Goal: Use online tool/utility: Utilize a website feature to perform a specific function

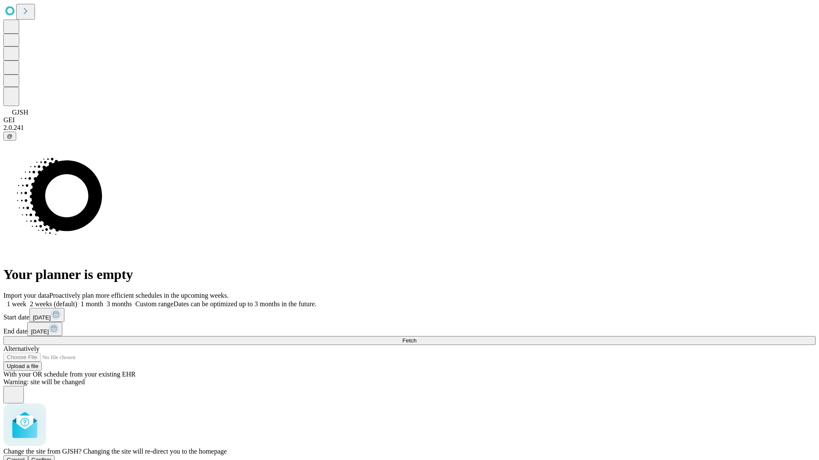
click at [52, 457] on span "Confirm" at bounding box center [42, 460] width 20 height 6
click at [103, 301] on label "1 month" at bounding box center [90, 304] width 26 height 7
click at [416, 338] on span "Fetch" at bounding box center [409, 341] width 14 height 6
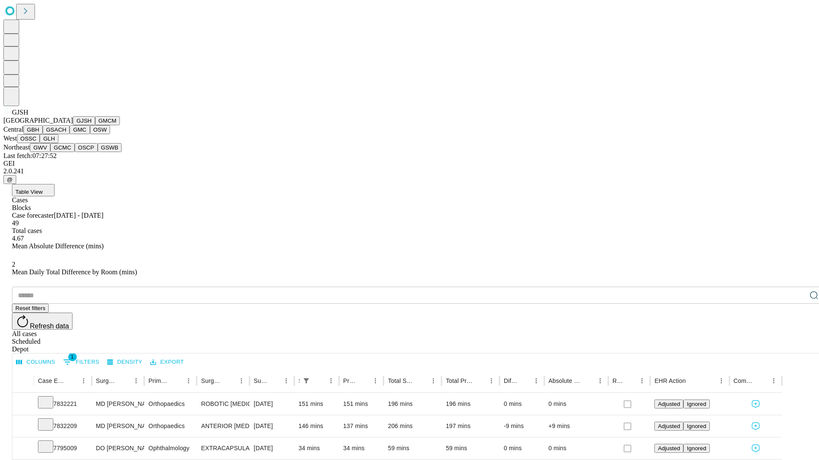
click at [95, 125] on button "GMCM" at bounding box center [107, 120] width 25 height 9
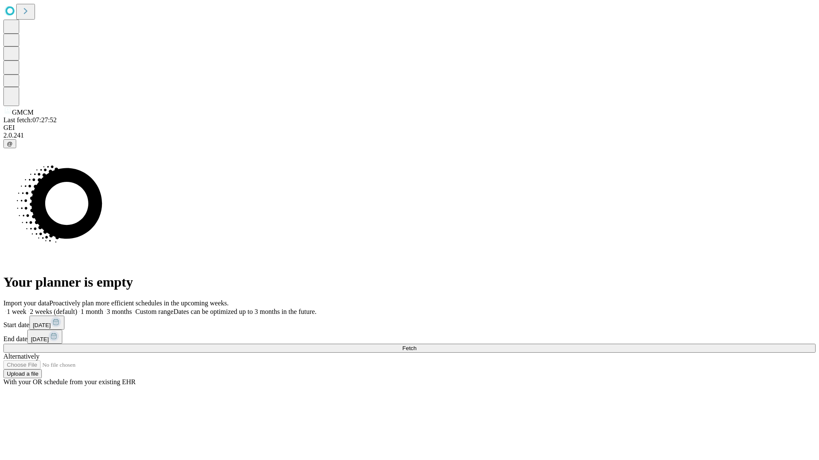
click at [103, 308] on label "1 month" at bounding box center [90, 311] width 26 height 7
click at [416, 345] on span "Fetch" at bounding box center [409, 348] width 14 height 6
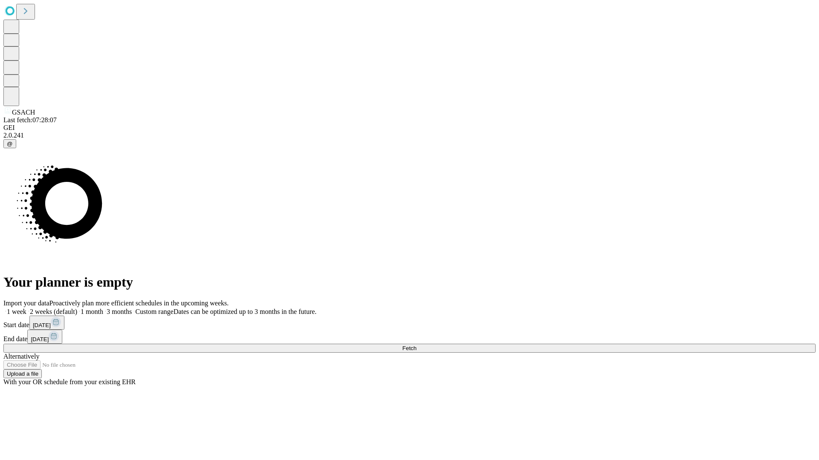
click at [103, 308] on label "1 month" at bounding box center [90, 311] width 26 height 7
click at [416, 345] on span "Fetch" at bounding box center [409, 348] width 14 height 6
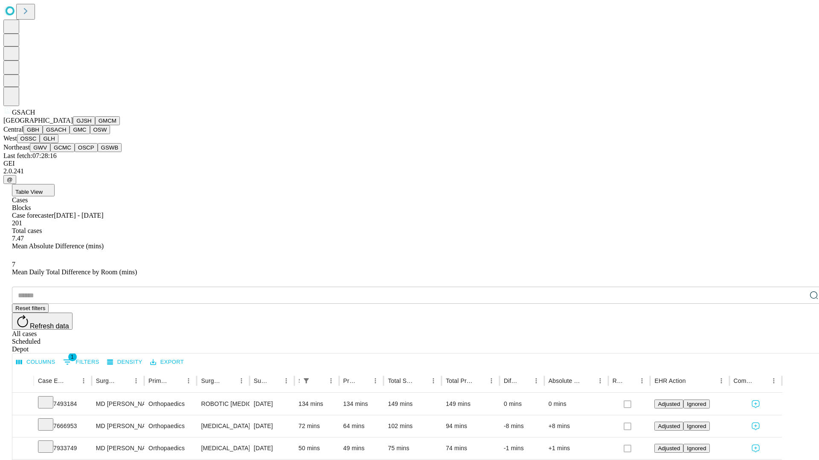
click at [69, 134] on button "GMC" at bounding box center [79, 129] width 20 height 9
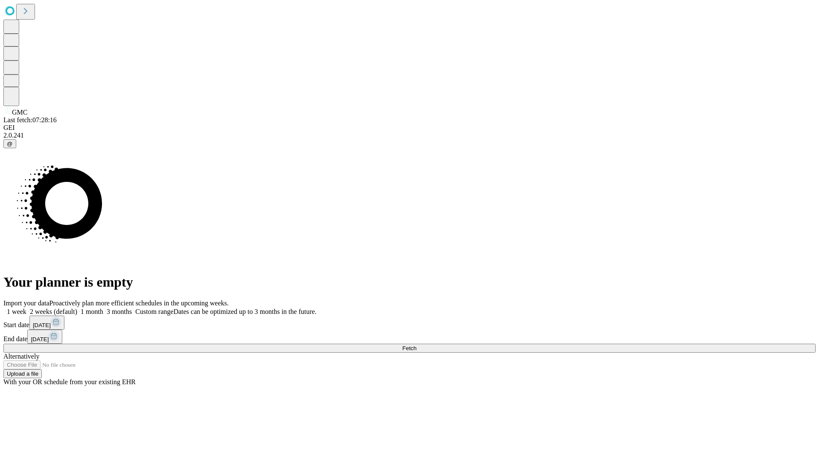
click at [103, 308] on label "1 month" at bounding box center [90, 311] width 26 height 7
click at [416, 345] on span "Fetch" at bounding box center [409, 348] width 14 height 6
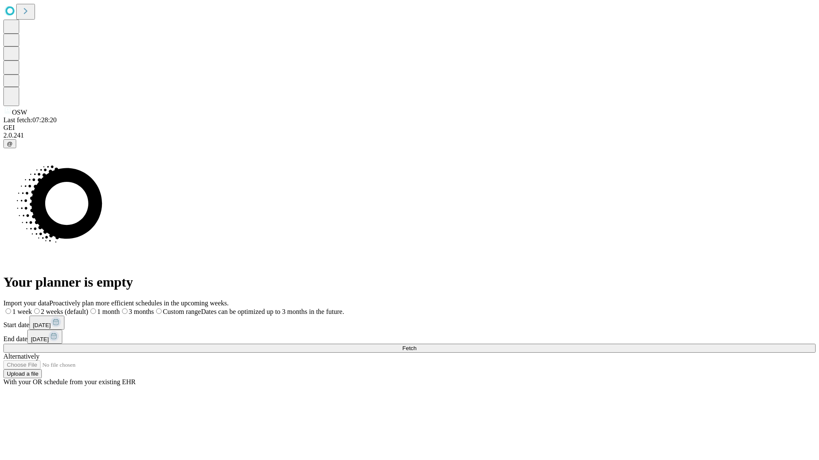
click at [120, 308] on label "1 month" at bounding box center [104, 311] width 32 height 7
click at [416, 345] on span "Fetch" at bounding box center [409, 348] width 14 height 6
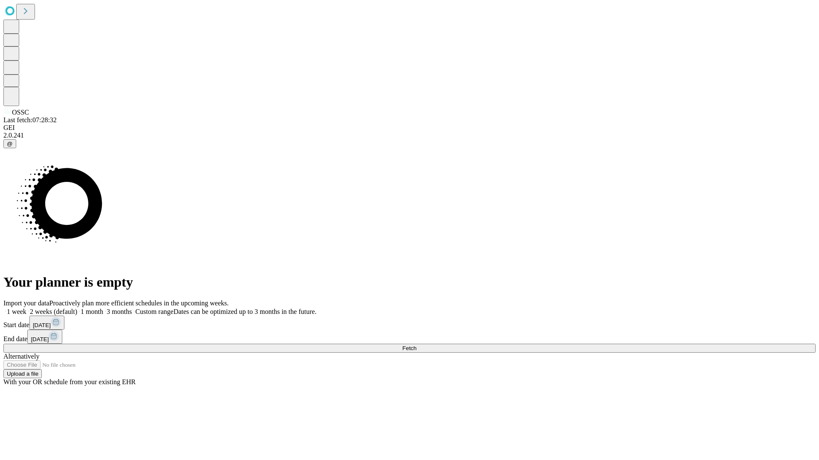
click at [103, 308] on label "1 month" at bounding box center [90, 311] width 26 height 7
click at [416, 345] on span "Fetch" at bounding box center [409, 348] width 14 height 6
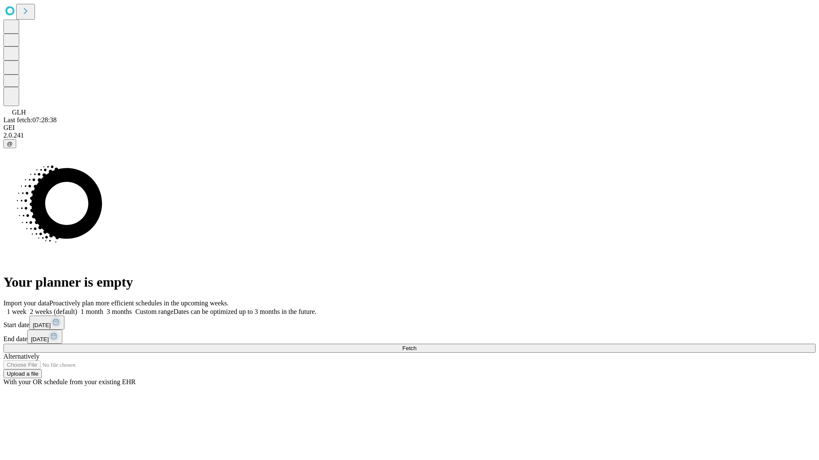
click at [103, 308] on label "1 month" at bounding box center [90, 311] width 26 height 7
click at [416, 345] on span "Fetch" at bounding box center [409, 348] width 14 height 6
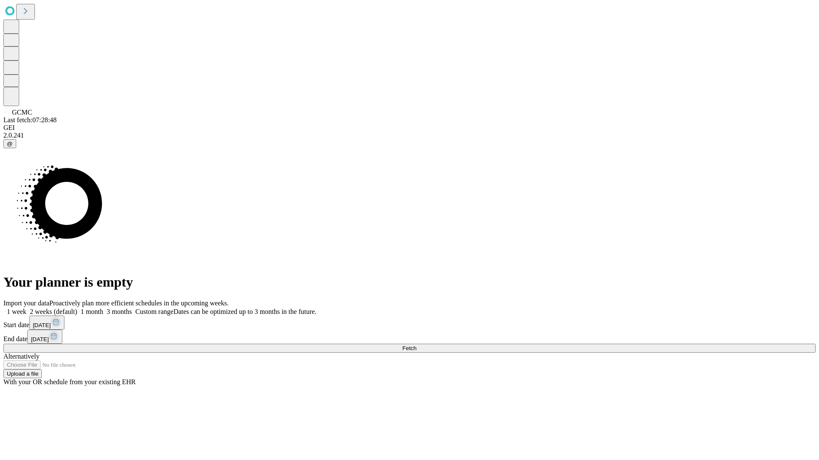
click at [103, 308] on label "1 month" at bounding box center [90, 311] width 26 height 7
click at [416, 345] on span "Fetch" at bounding box center [409, 348] width 14 height 6
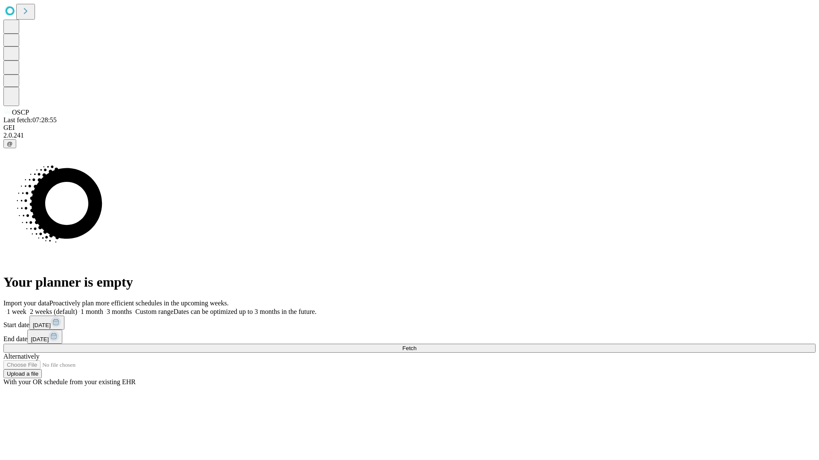
click at [103, 308] on label "1 month" at bounding box center [90, 311] width 26 height 7
click at [416, 345] on span "Fetch" at bounding box center [409, 348] width 14 height 6
